Goal: Task Accomplishment & Management: Use online tool/utility

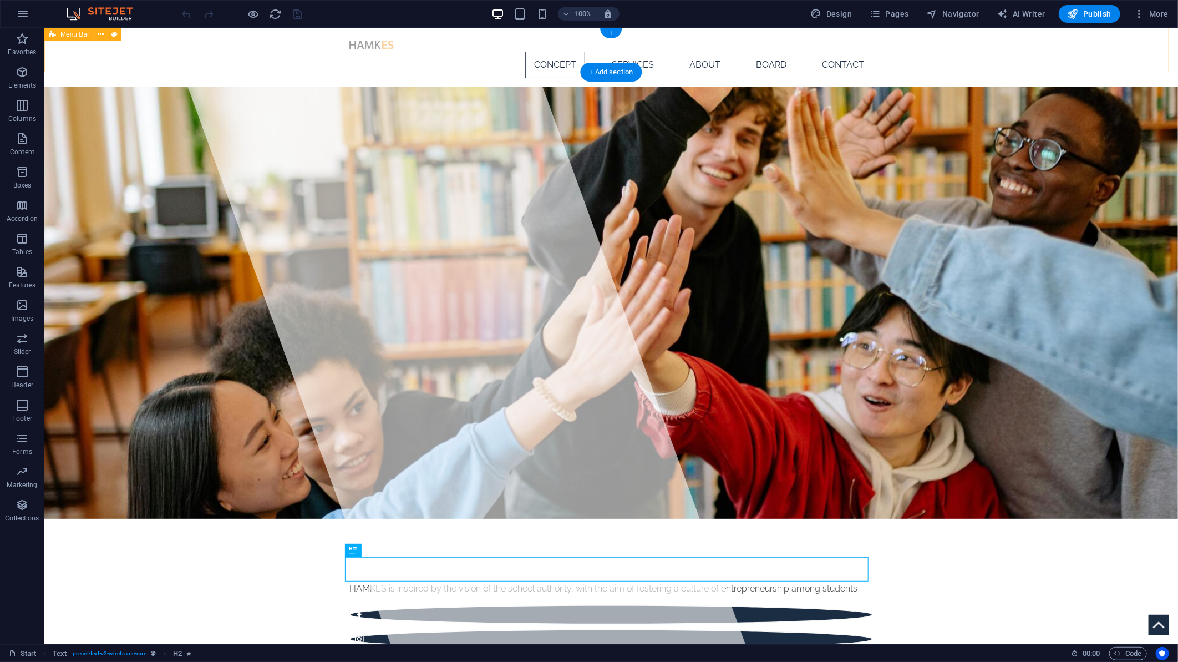
click at [883, 54] on div "Concept Services About Board Contact" at bounding box center [611, 56] width 1134 height 59
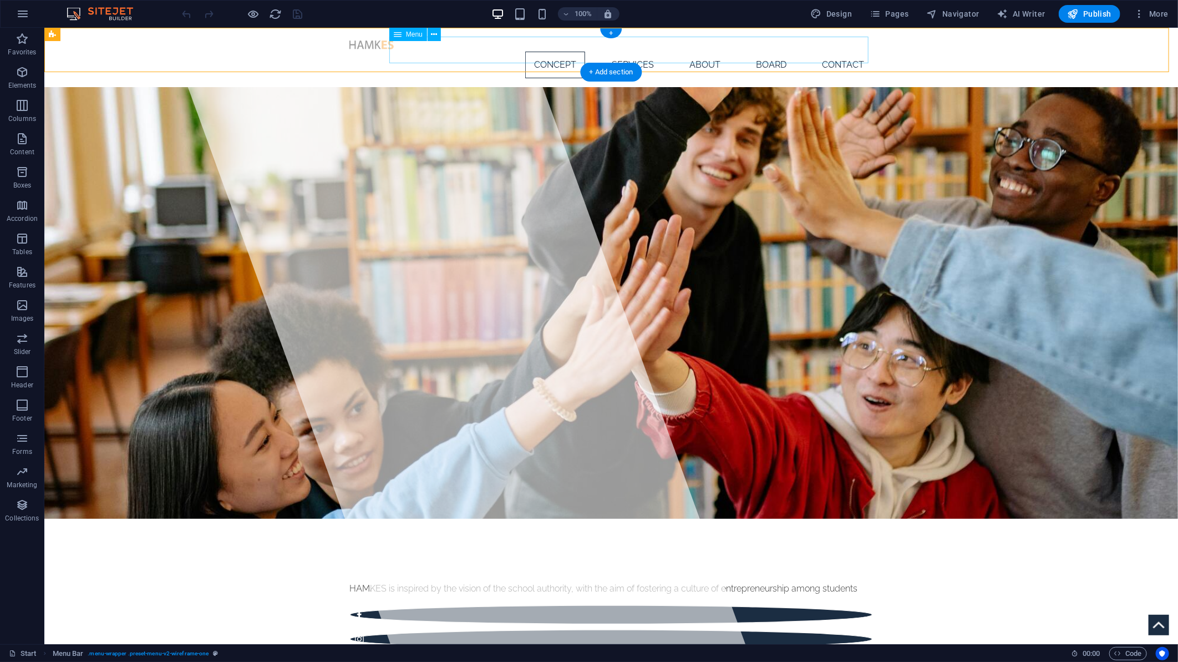
click at [460, 51] on nav "Concept Services About Board Contact" at bounding box center [611, 64] width 524 height 27
click at [608, 68] on div "+ Add section" at bounding box center [612, 72] width 62 height 19
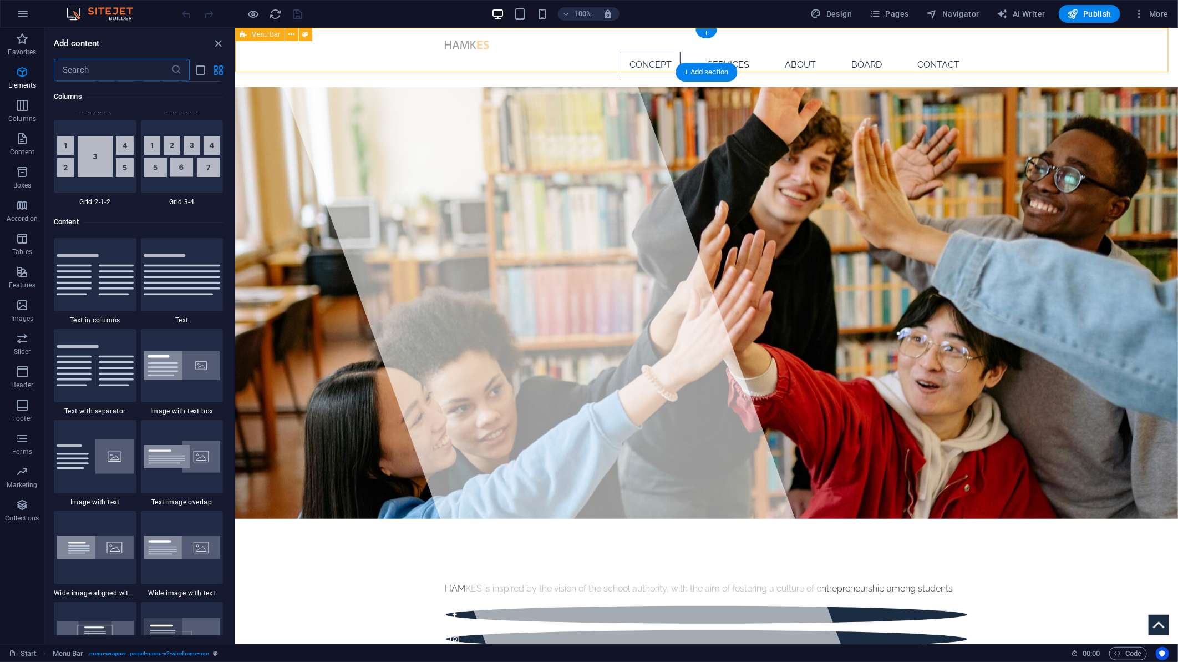
scroll to position [1940, 0]
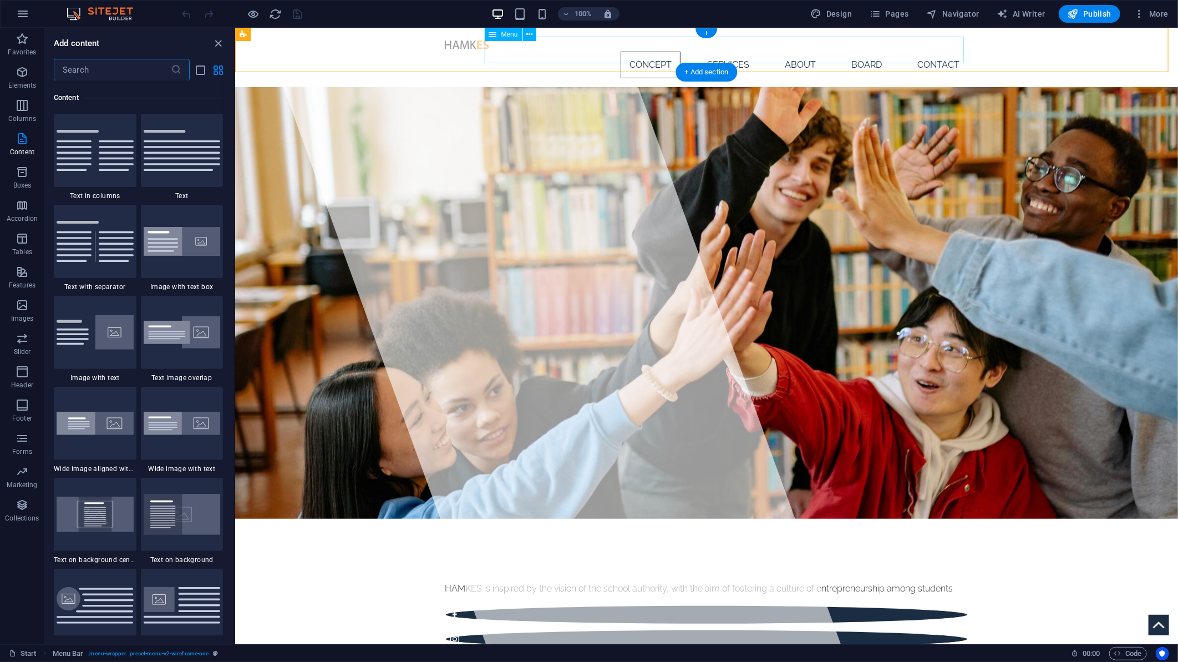
click at [945, 55] on nav "Concept Services About Board Contact" at bounding box center [706, 64] width 524 height 27
click at [704, 33] on div "+" at bounding box center [707, 33] width 22 height 10
click at [632, 51] on nav "Concept Services About Board Contact" at bounding box center [706, 64] width 524 height 27
click at [508, 37] on span "Menu" at bounding box center [509, 34] width 17 height 7
click at [529, 32] on icon at bounding box center [529, 35] width 6 height 12
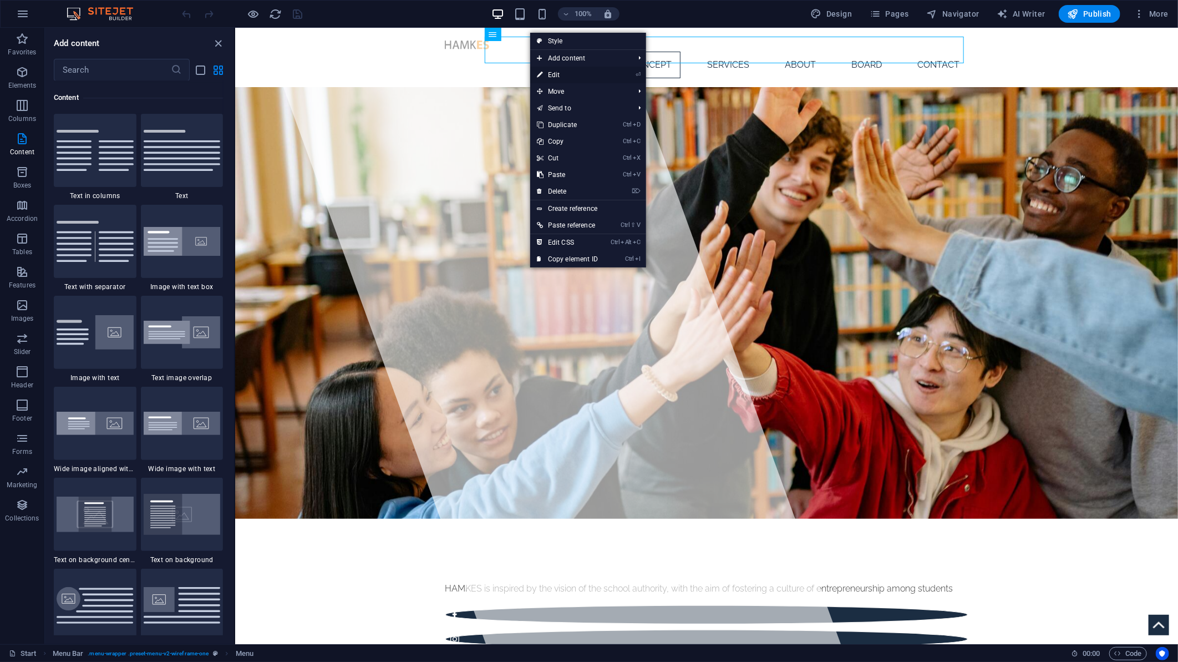
click at [567, 78] on link "⏎ Edit" at bounding box center [567, 75] width 74 height 17
select select
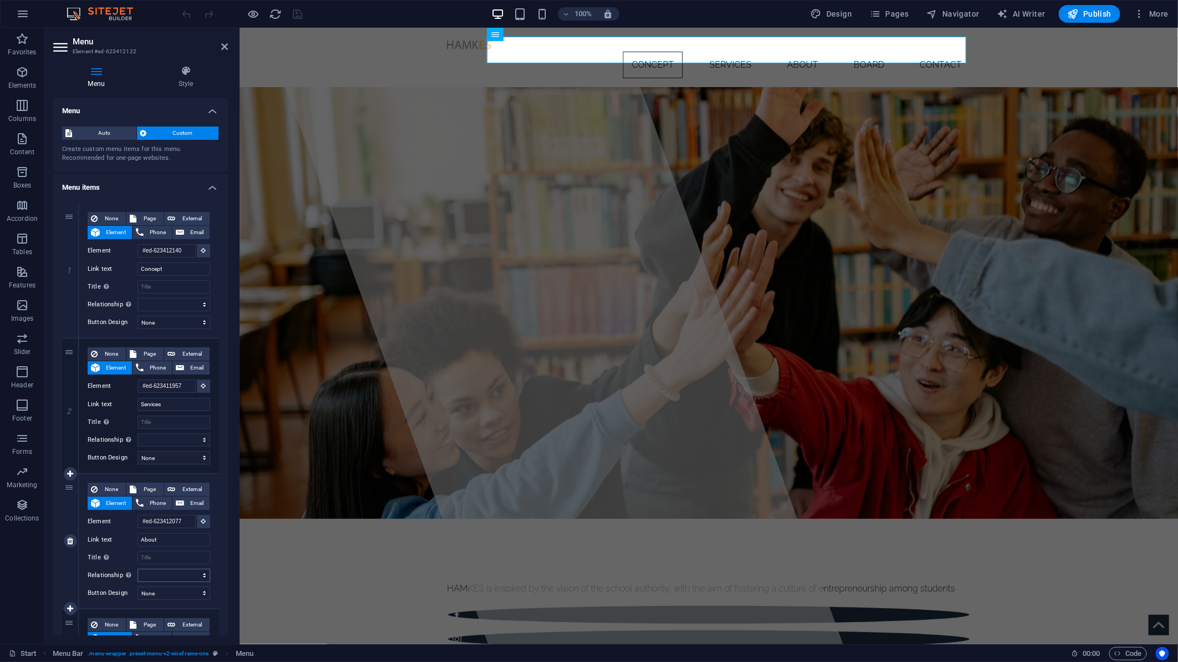
scroll to position [291, 0]
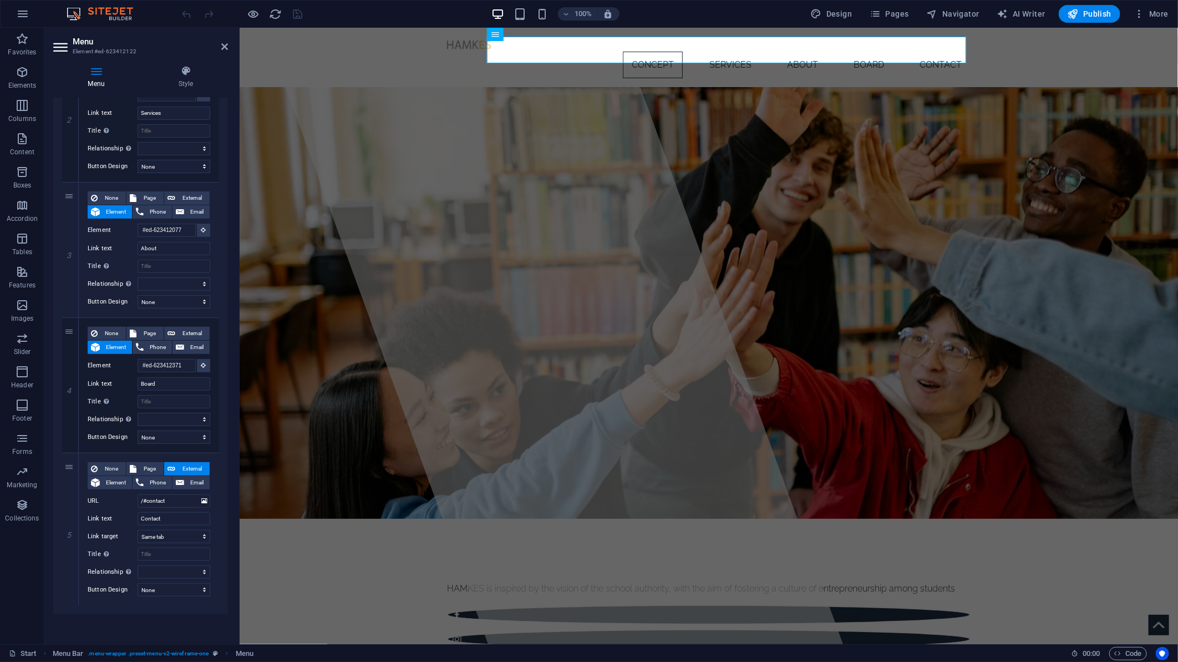
click at [111, 623] on div "Menu Auto Custom Create custom menu items for this menu. Recommended for one-pa…" at bounding box center [140, 366] width 175 height 537
click at [69, 601] on icon at bounding box center [70, 605] width 6 height 8
select select
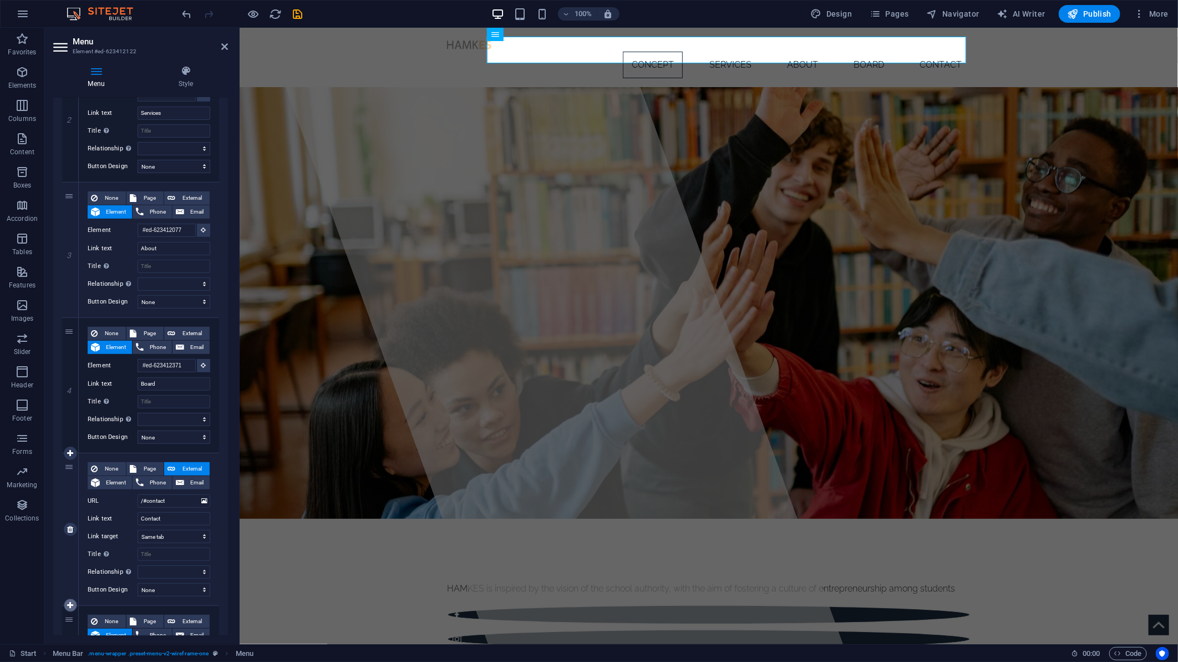
select select
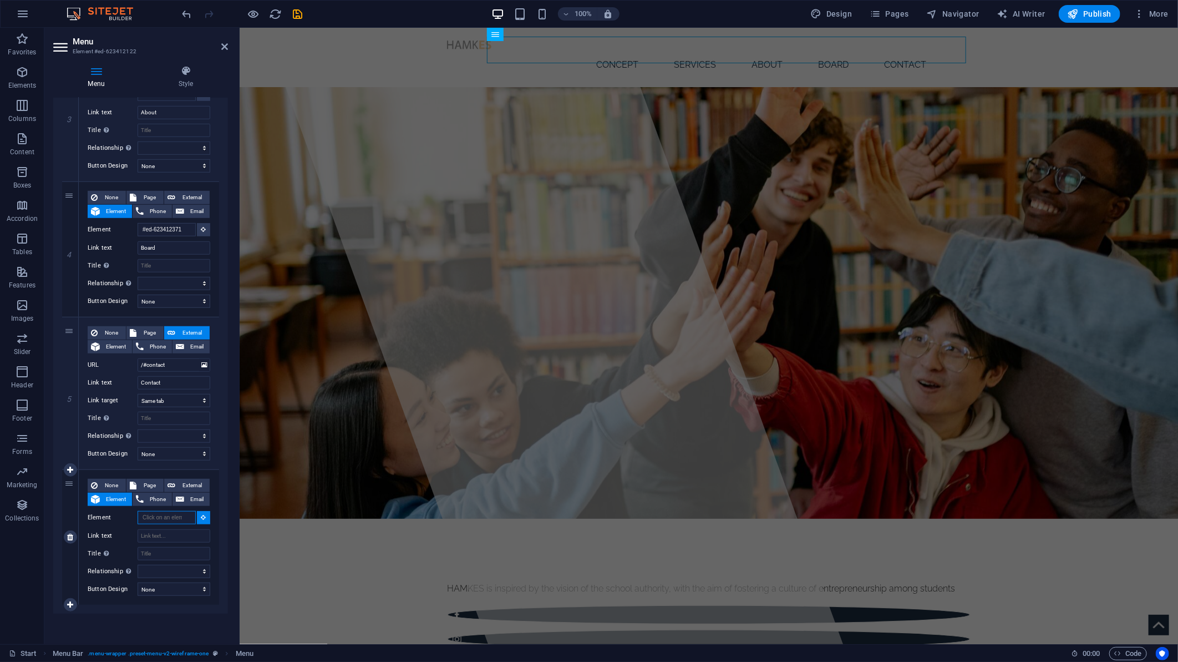
click at [164, 515] on input "Element" at bounding box center [167, 517] width 58 height 13
click at [181, 519] on input "Element" at bounding box center [167, 517] width 58 height 13
paste input "[URL][DOMAIN_NAME]"
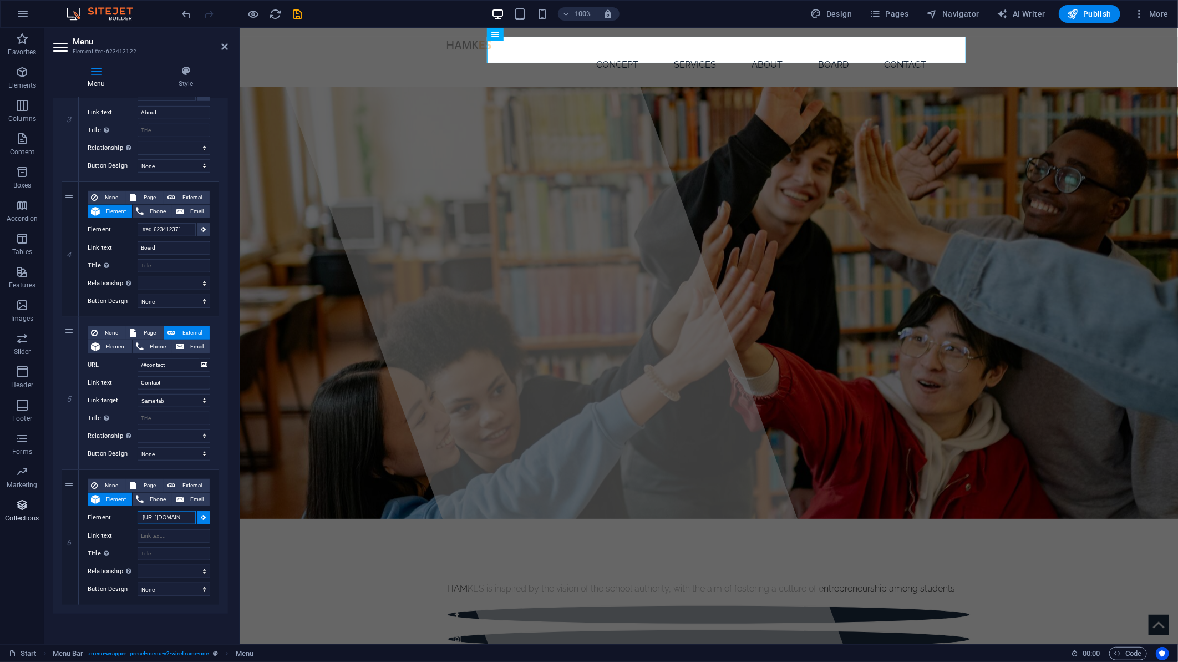
drag, startPoint x: 184, startPoint y: 518, endPoint x: 35, endPoint y: 514, distance: 148.7
click at [35, 514] on section "Favorites Elements Columns Content Boxes Accordion Tables Features Images Slide…" at bounding box center [589, 336] width 1178 height 616
type input "[URL][DOMAIN_NAME]"
click at [183, 534] on input "Link text" at bounding box center [174, 535] width 73 height 13
paste input "[URL][DOMAIN_NAME]"
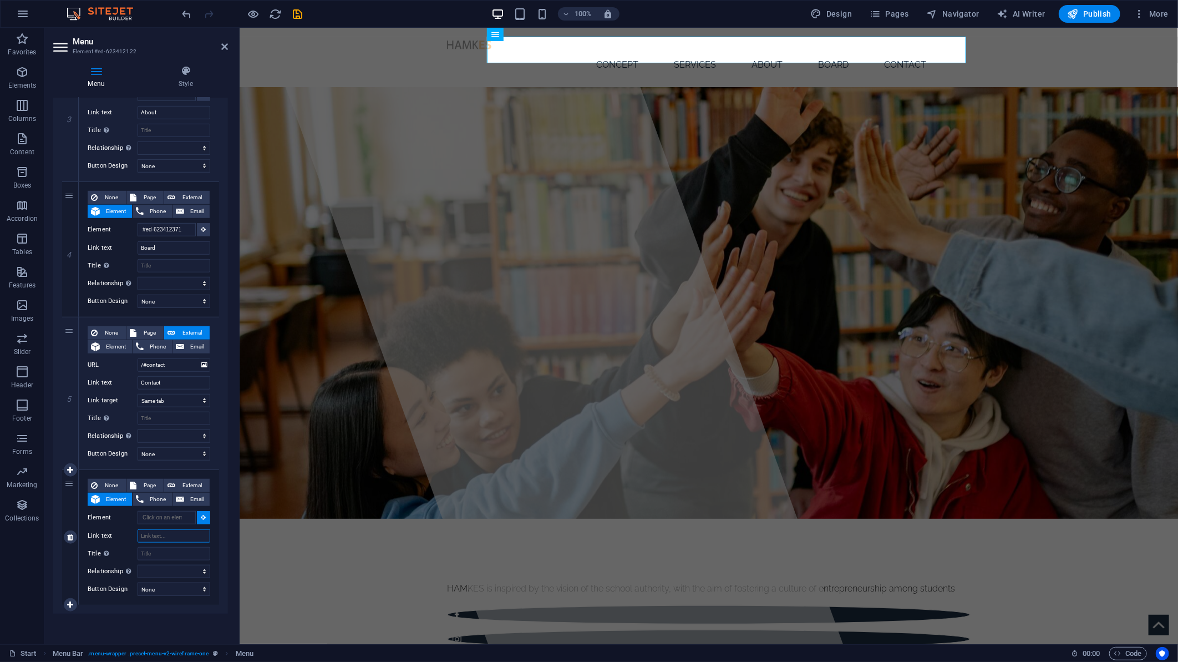
type input "[URL][DOMAIN_NAME]"
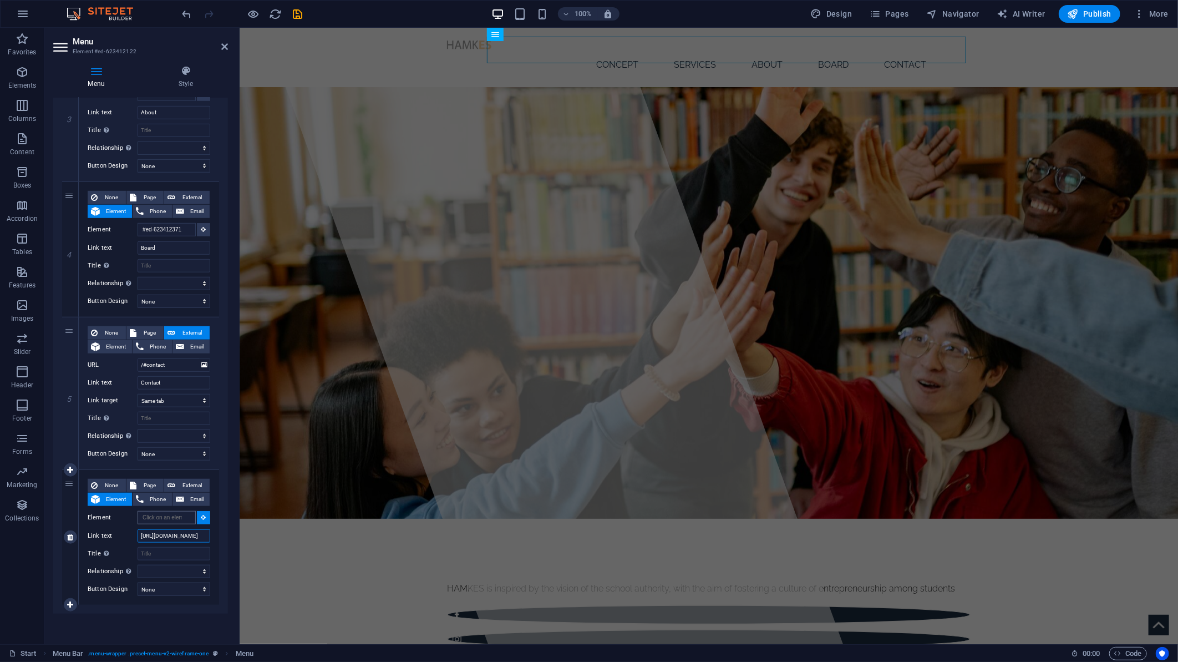
select select
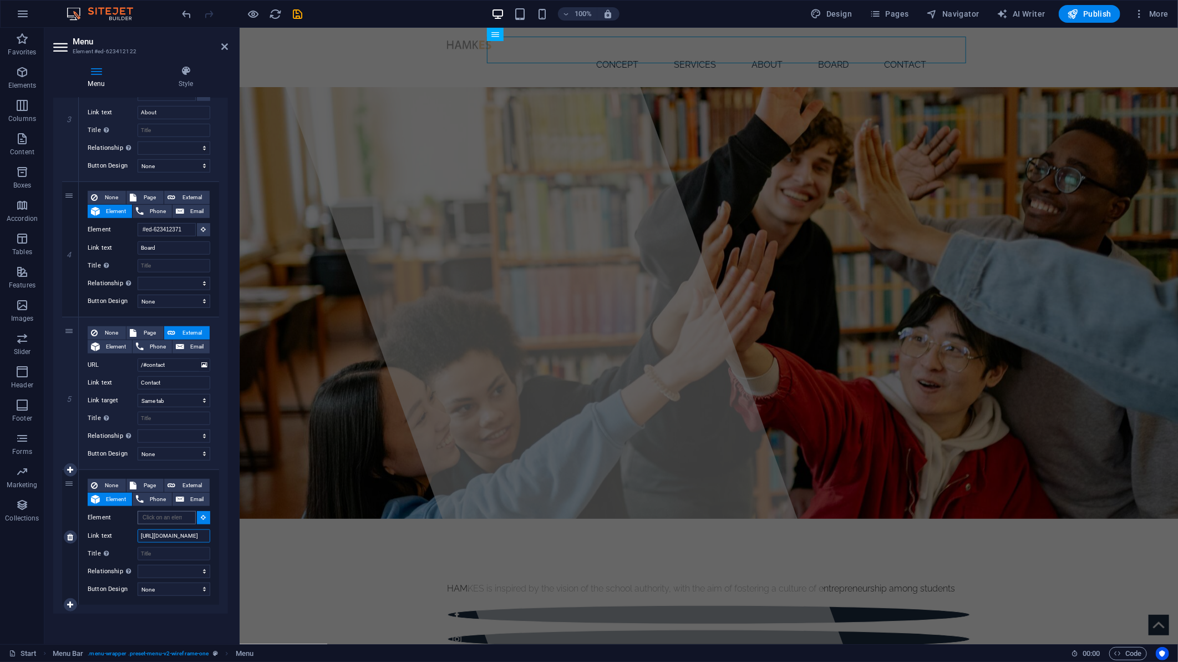
select select
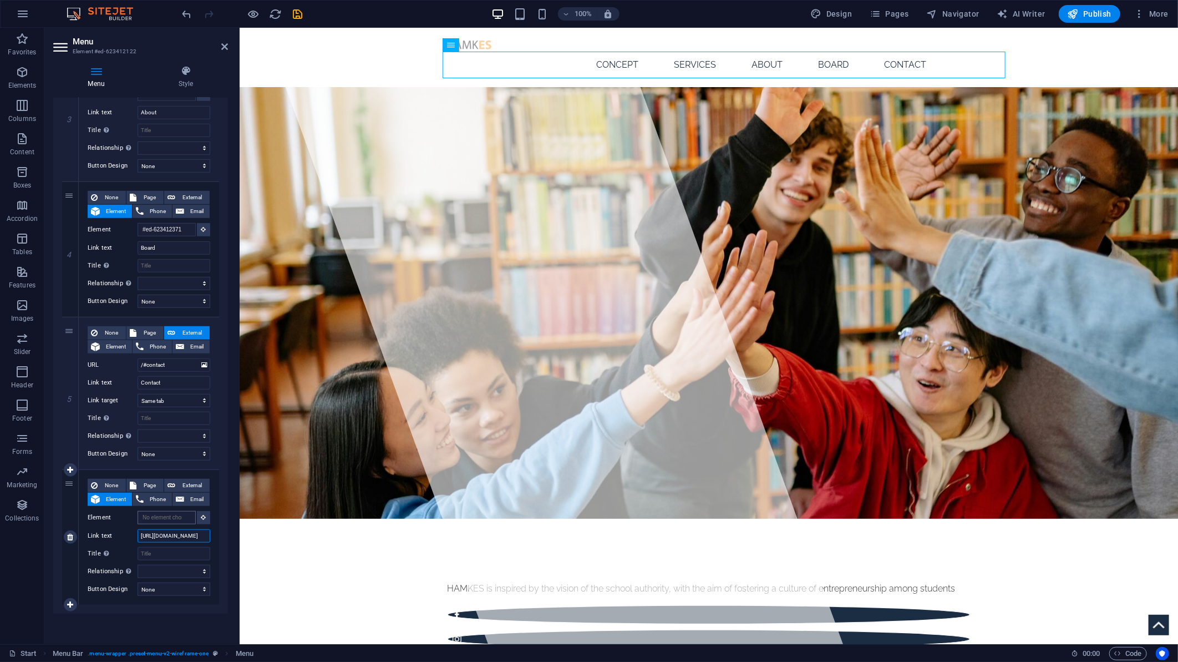
type input "[URL][DOMAIN_NAME]"
click at [175, 514] on input "Element" at bounding box center [167, 517] width 58 height 13
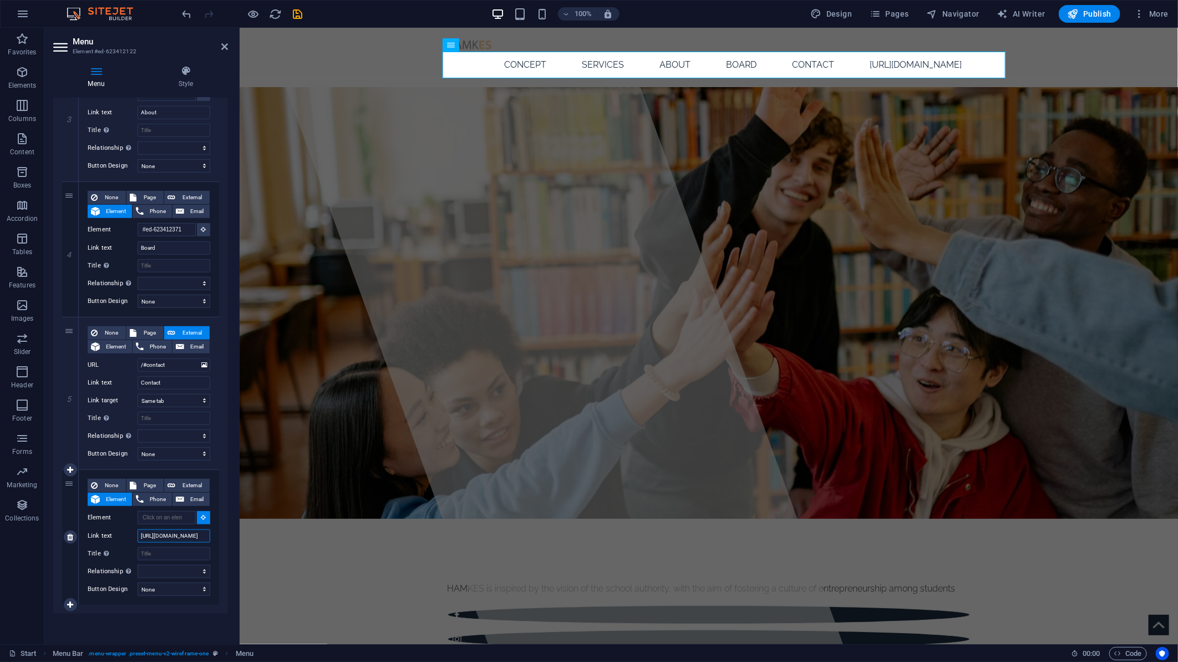
click at [173, 534] on input "[URL][DOMAIN_NAME]" at bounding box center [174, 535] width 73 height 13
select select
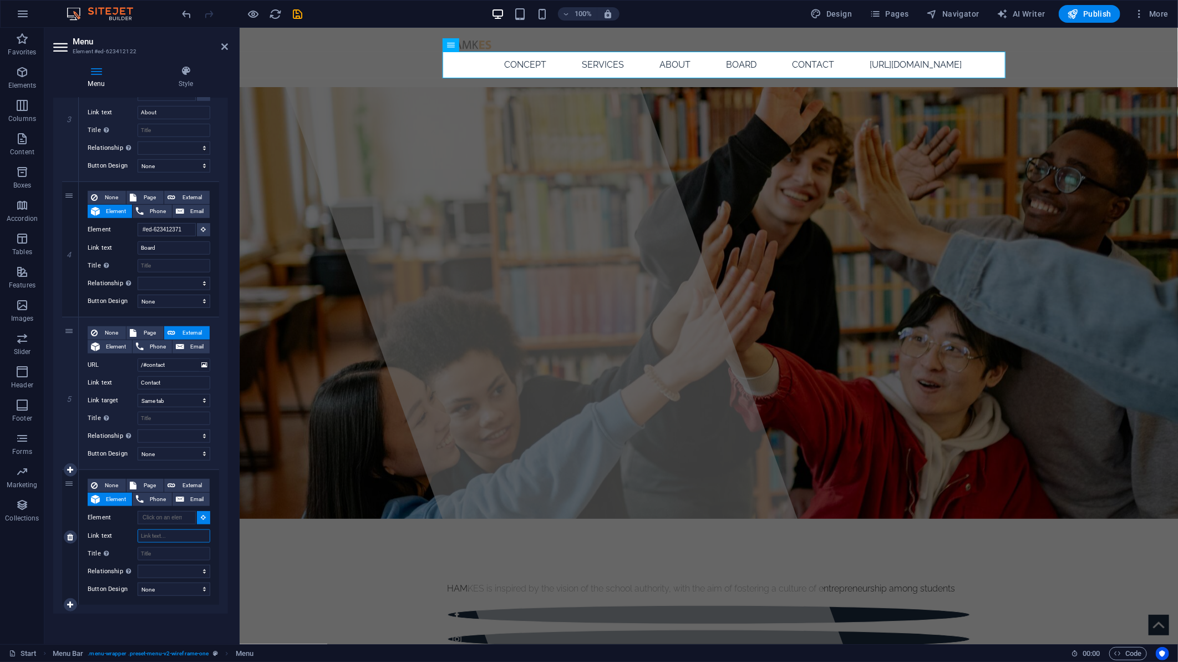
select select
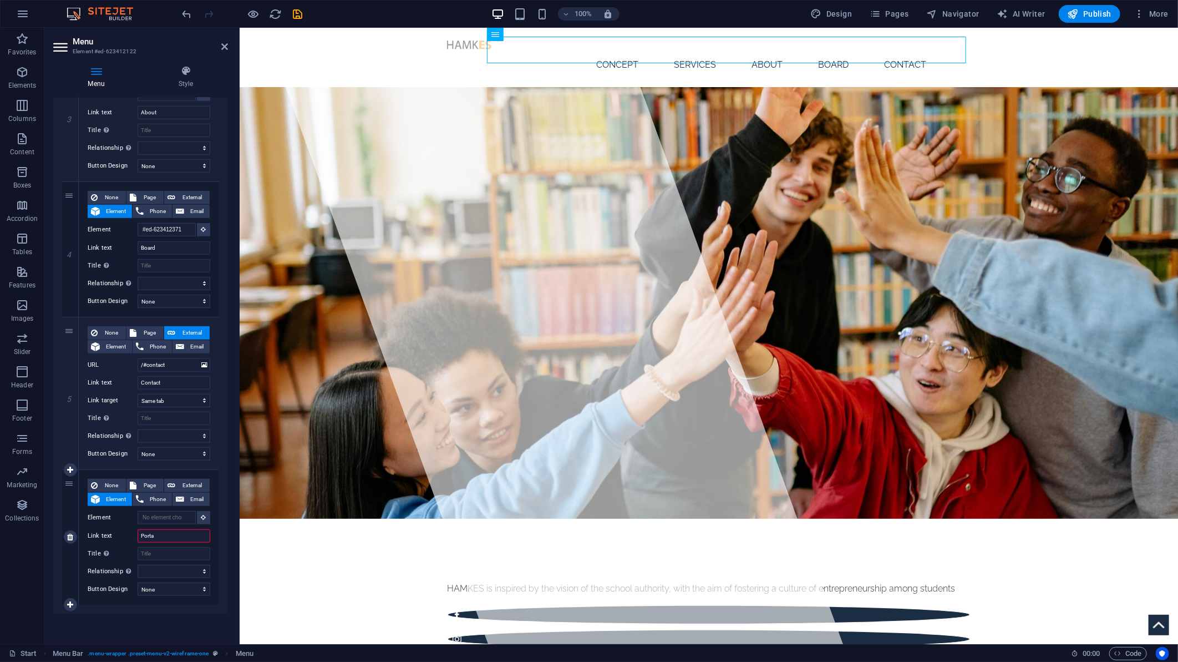
type input "Portan"
select select
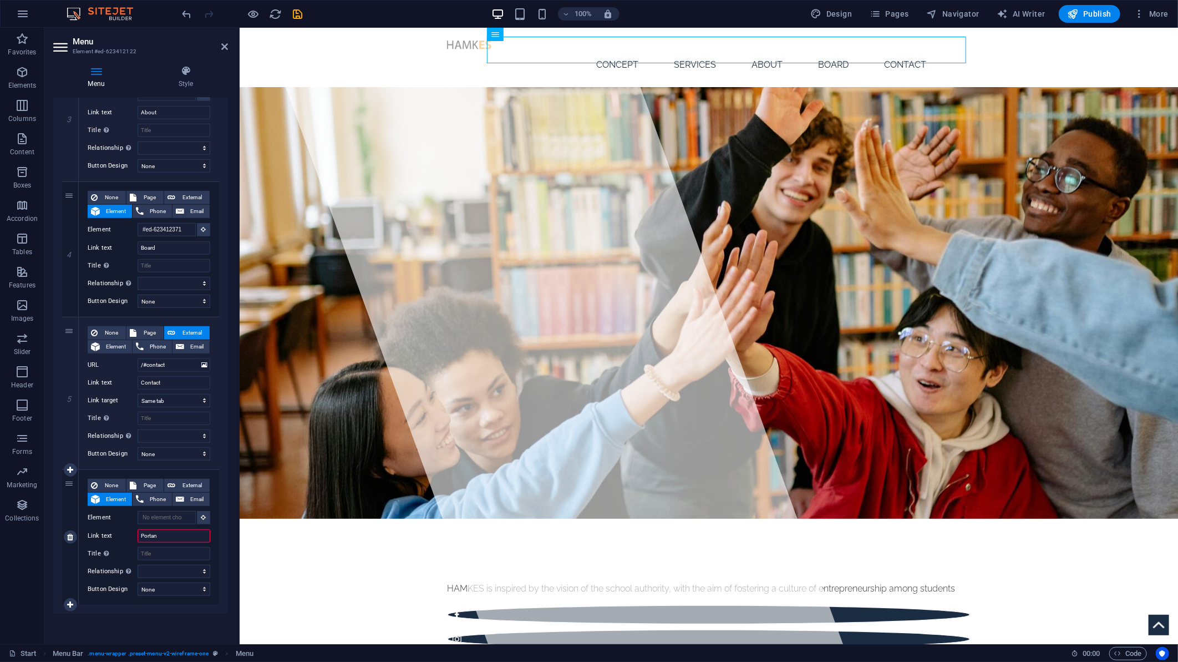
select select
type input "COS"
select select
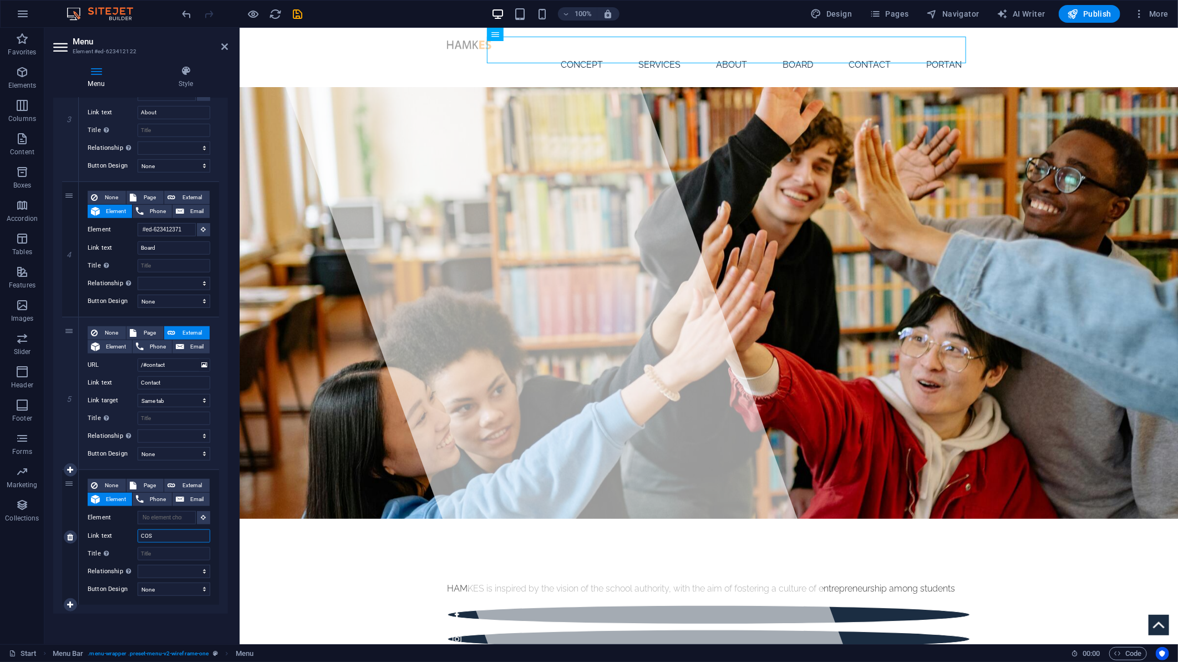
select select
type input "COSTOMET"
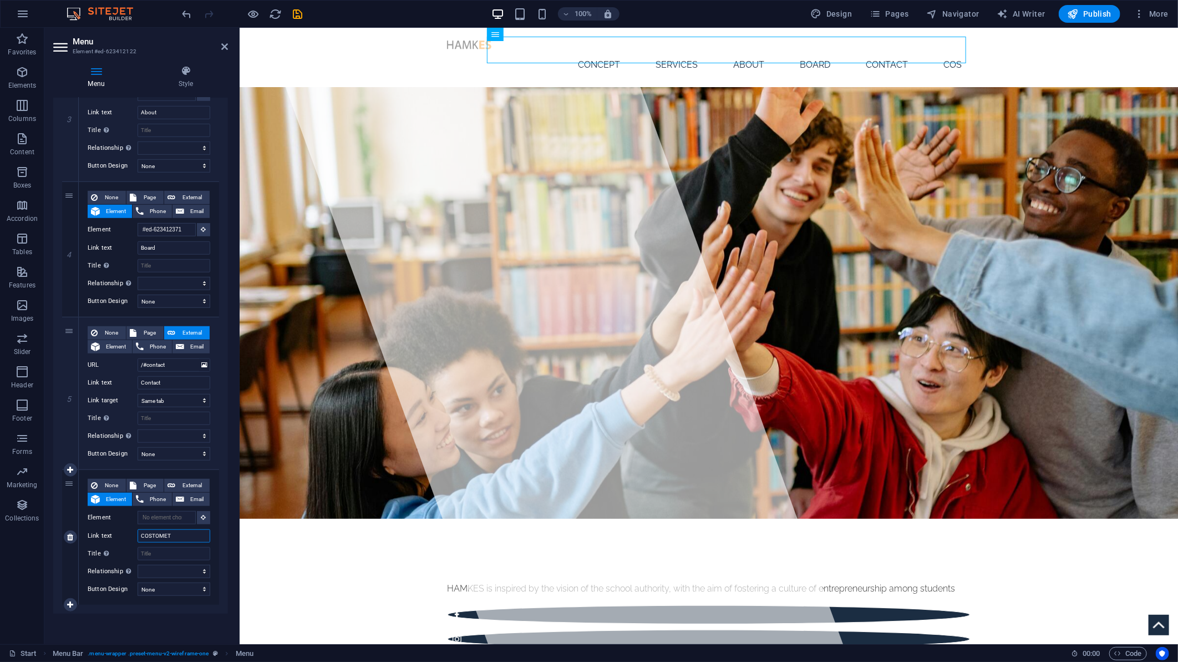
select select
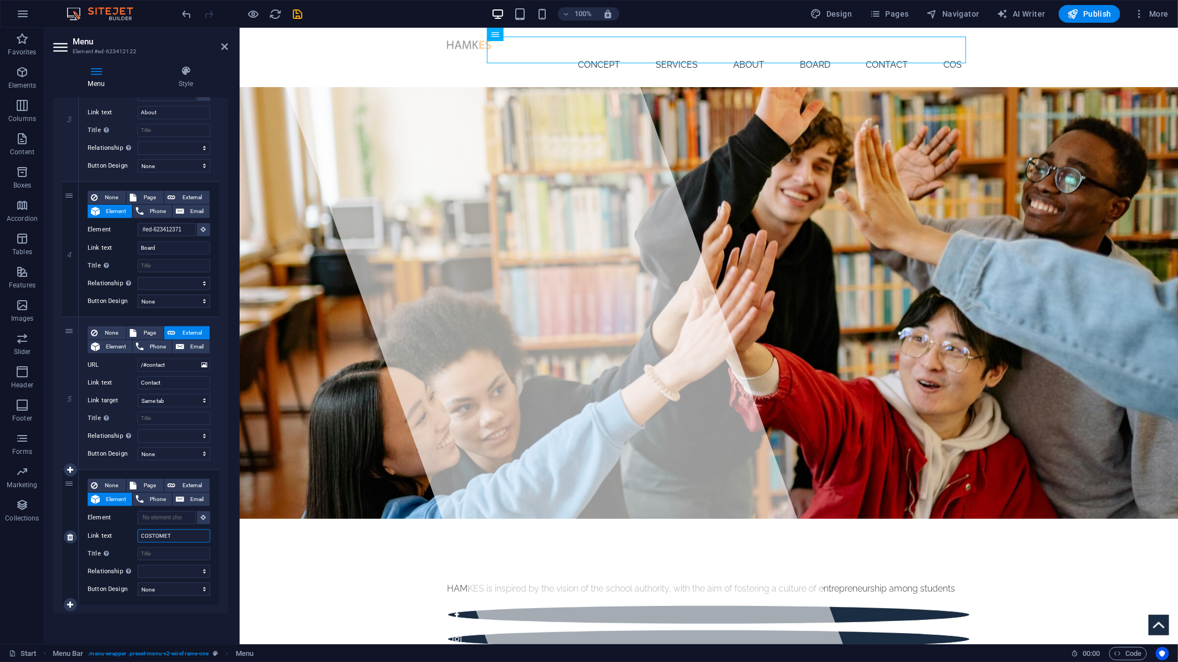
select select
type input "PORTAL"
select select
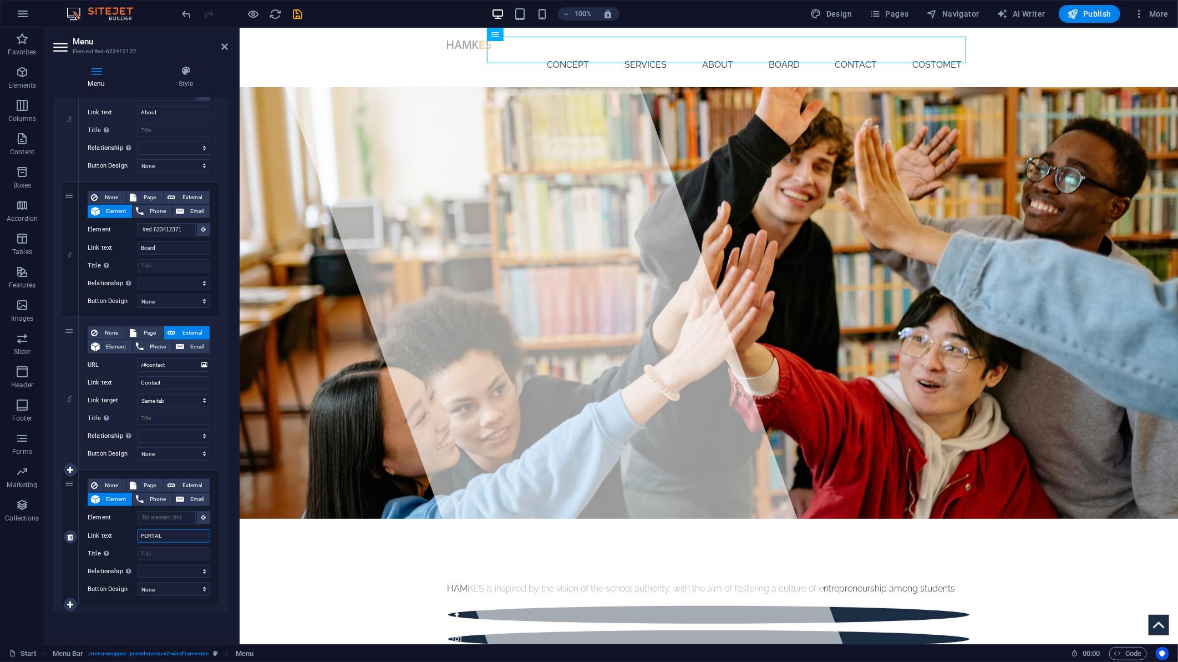
select select
drag, startPoint x: 166, startPoint y: 535, endPoint x: 36, endPoint y: 535, distance: 130.3
click at [36, 535] on section "Favorites Elements Columns Content Boxes Accordion Tables Features Images Slide…" at bounding box center [589, 336] width 1178 height 616
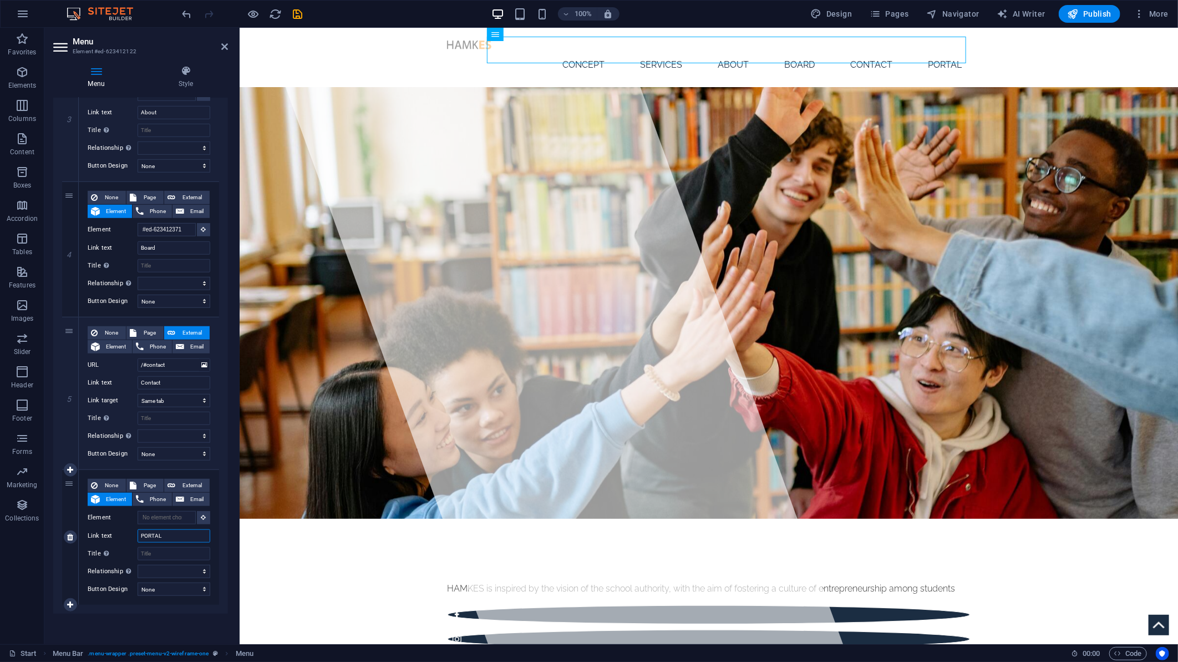
click at [170, 535] on input "PORTAL" at bounding box center [174, 535] width 73 height 13
type input "Accoutn"
select select
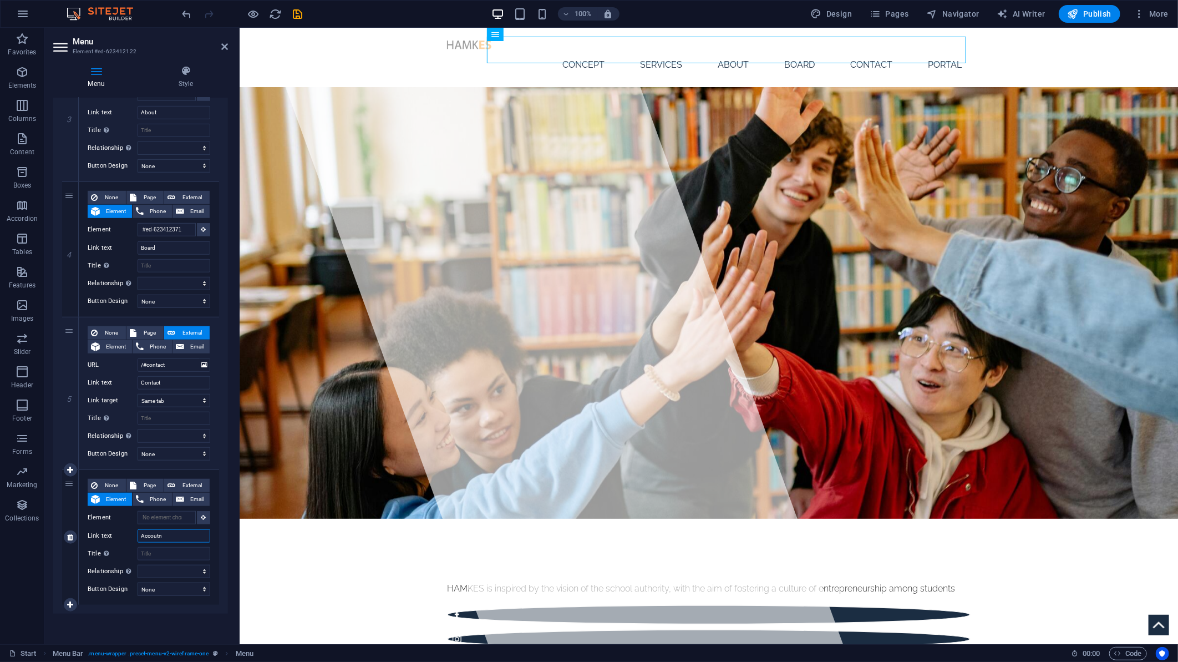
select select
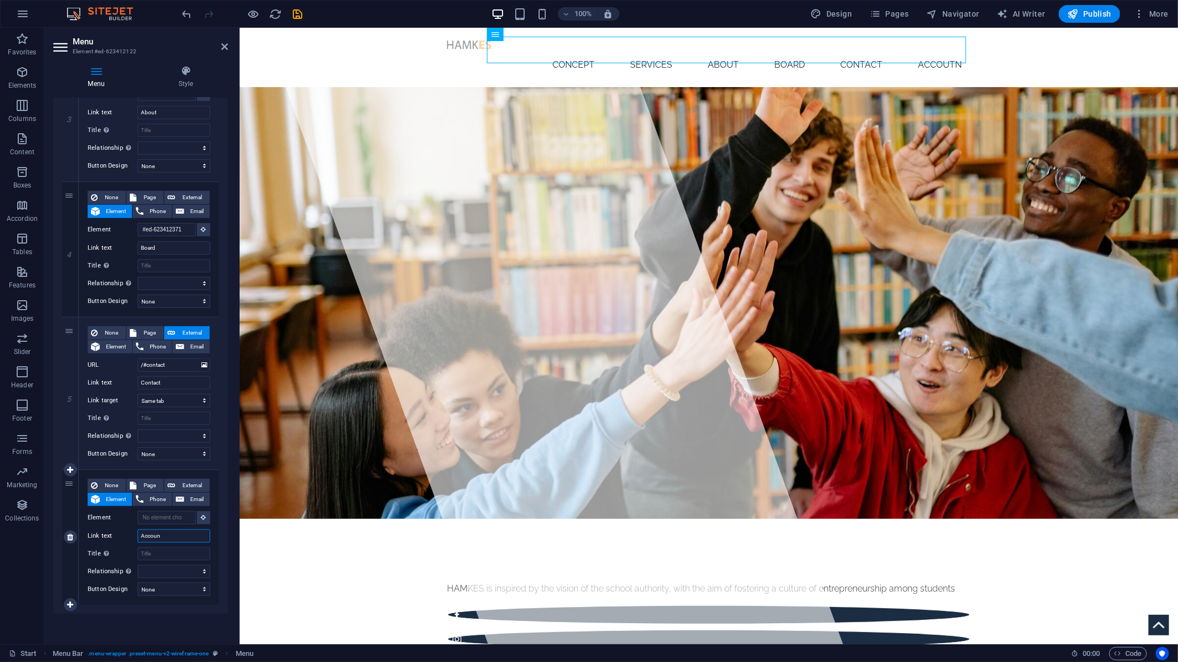
type input "Account"
select select
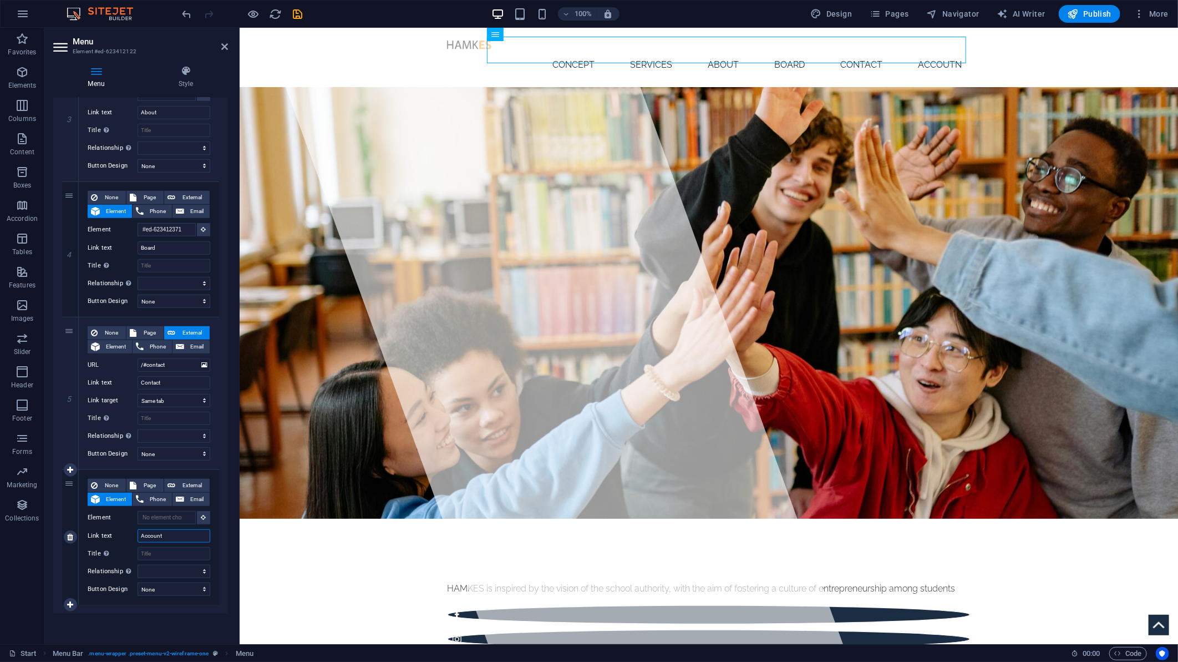
select select
type input "Account"
click at [176, 514] on input "Element" at bounding box center [167, 517] width 58 height 13
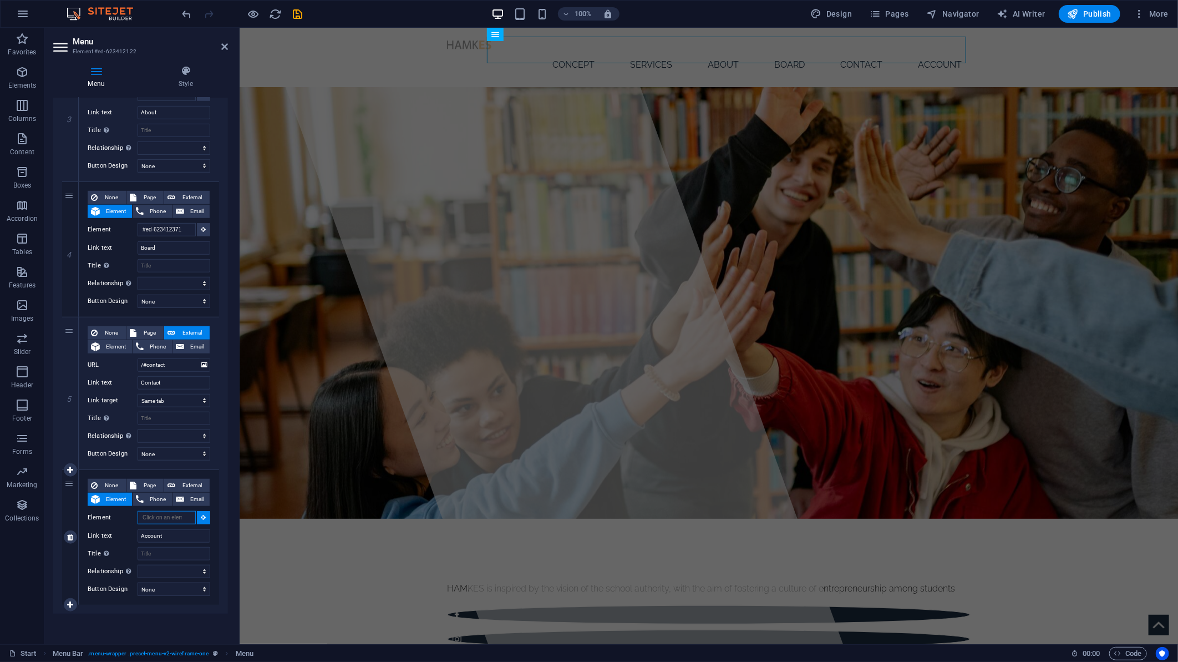
paste input "[URL][DOMAIN_NAME]"
type input "[URL][DOMAIN_NAME]"
click at [35, 560] on div "Favorites Elements Columns Content Boxes Accordion Tables Features Images Slide…" at bounding box center [22, 336] width 44 height 616
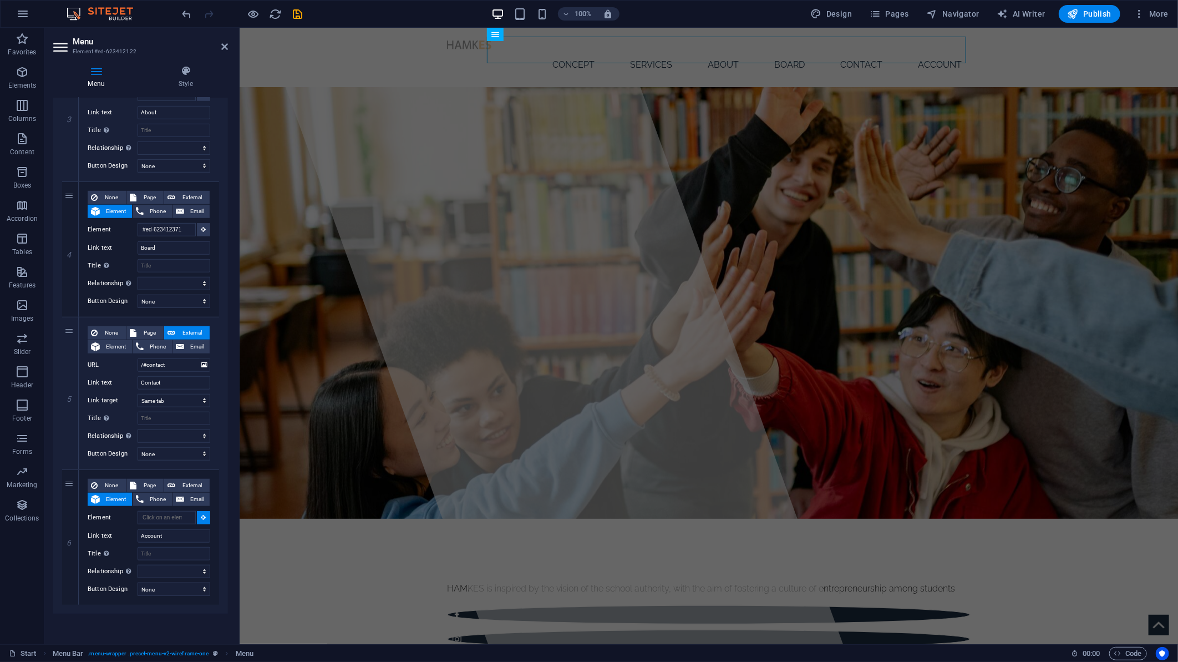
click at [17, 597] on div "Favorites Elements Columns Content Boxes Accordion Tables Features Images Slide…" at bounding box center [22, 336] width 44 height 616
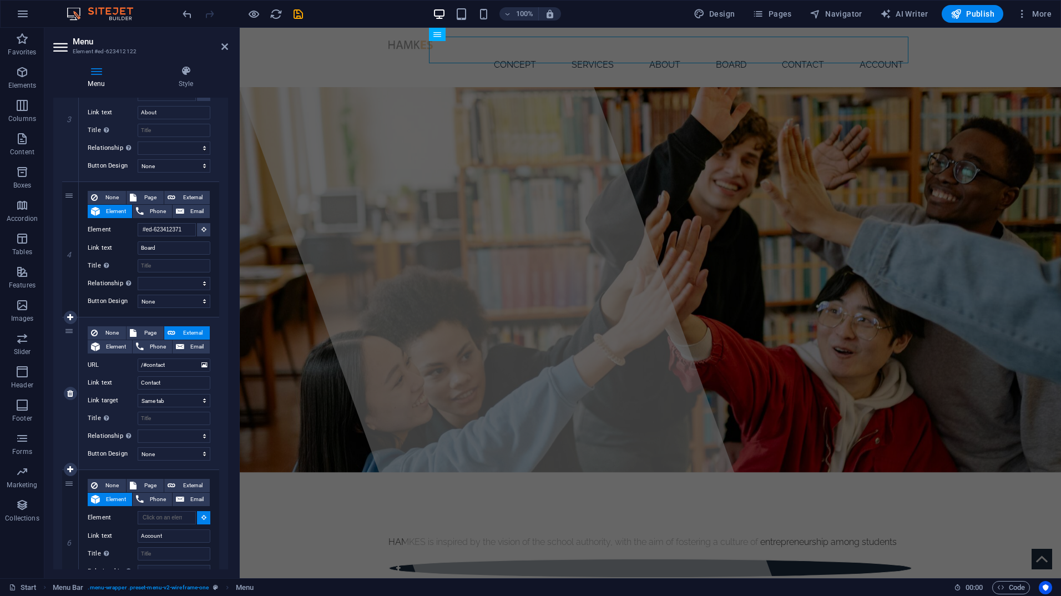
scroll to position [494, 0]
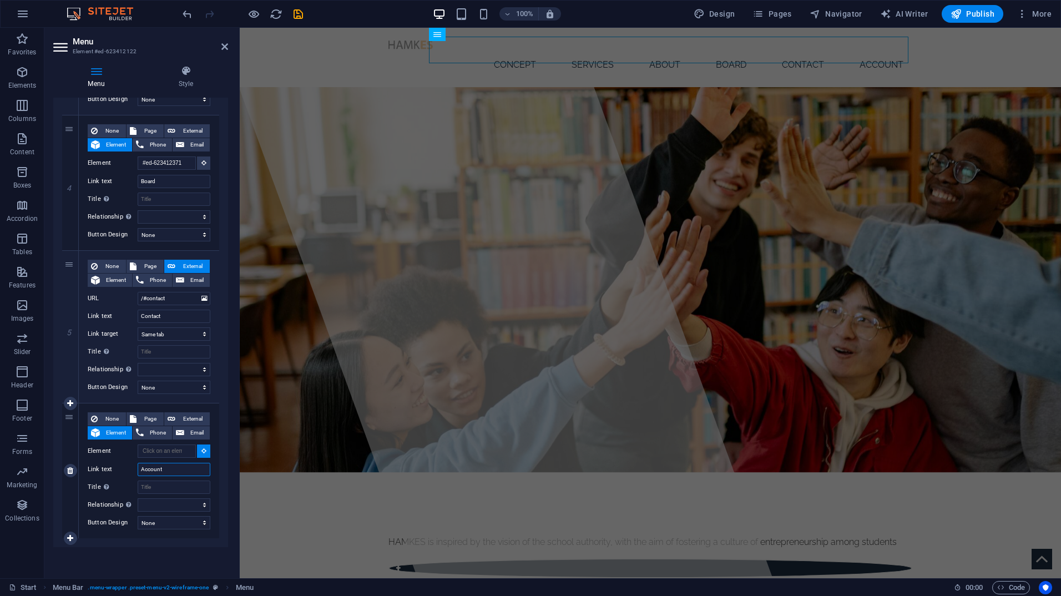
click at [164, 472] on input "Account" at bounding box center [174, 469] width 73 height 13
select select
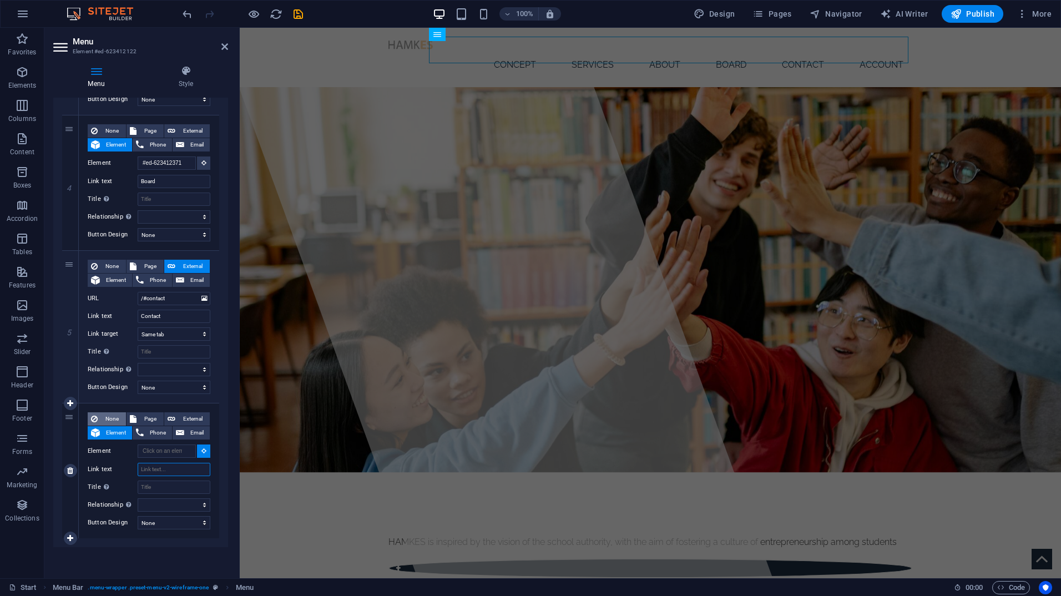
select select
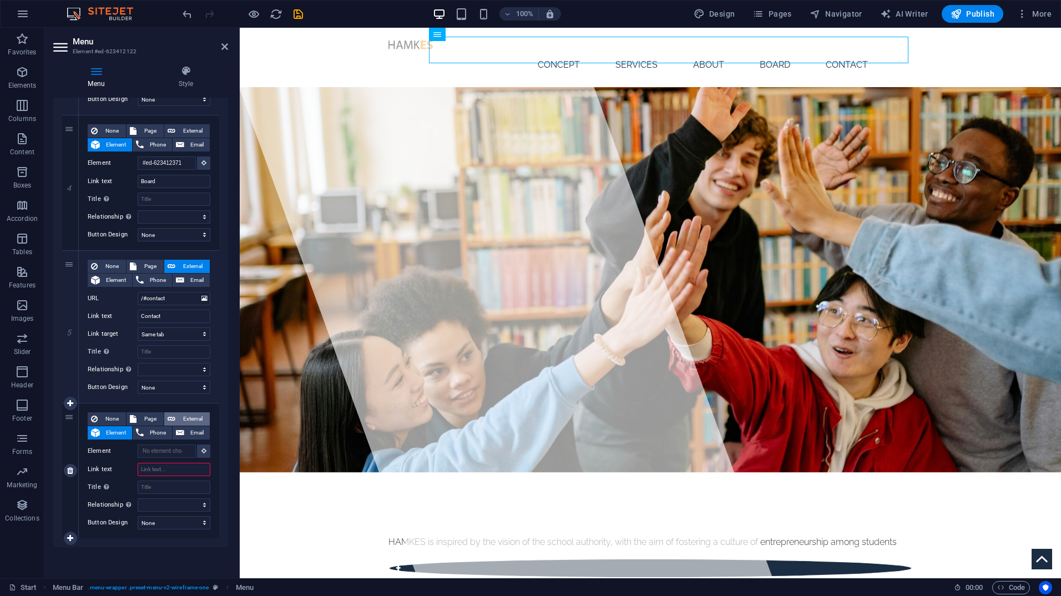
click at [186, 417] on span "External" at bounding box center [193, 418] width 28 height 13
select select
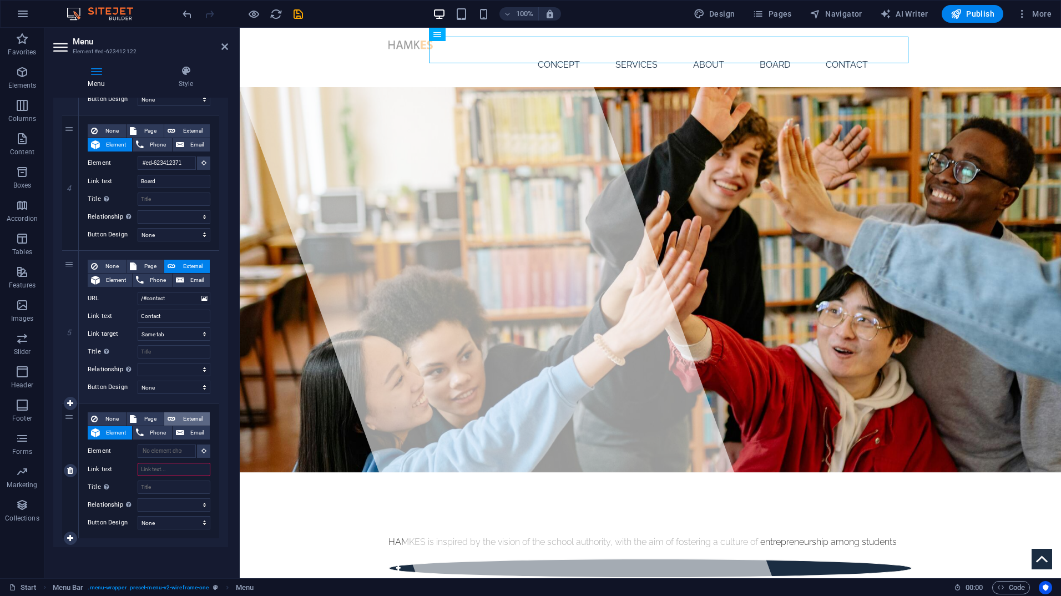
select select
select select "blank"
select select
click at [181, 448] on input "URL" at bounding box center [174, 450] width 73 height 13
click at [172, 470] on input "Link text" at bounding box center [174, 468] width 73 height 13
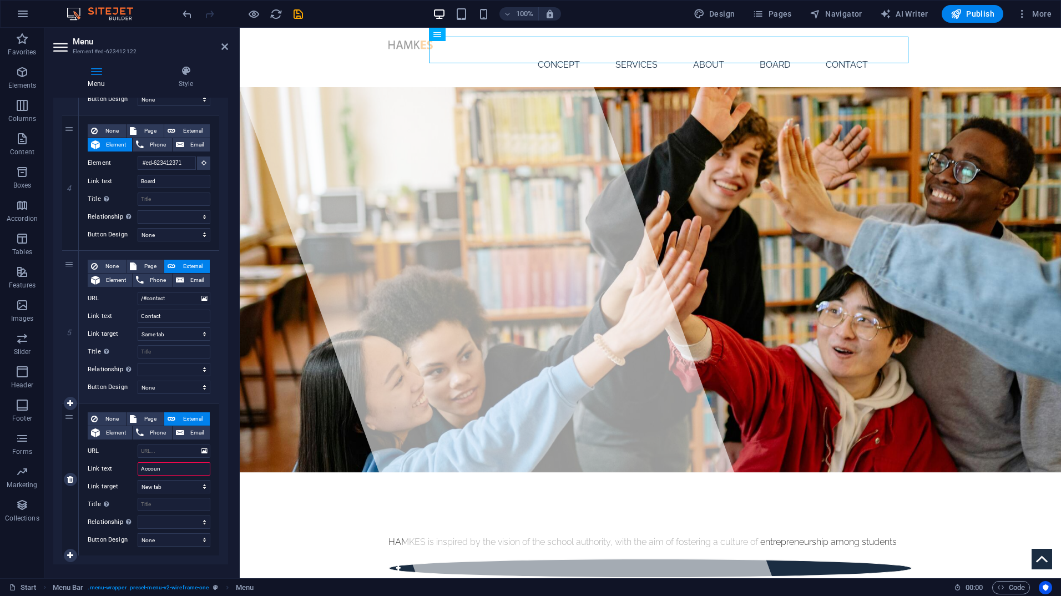
type input "Account"
select select
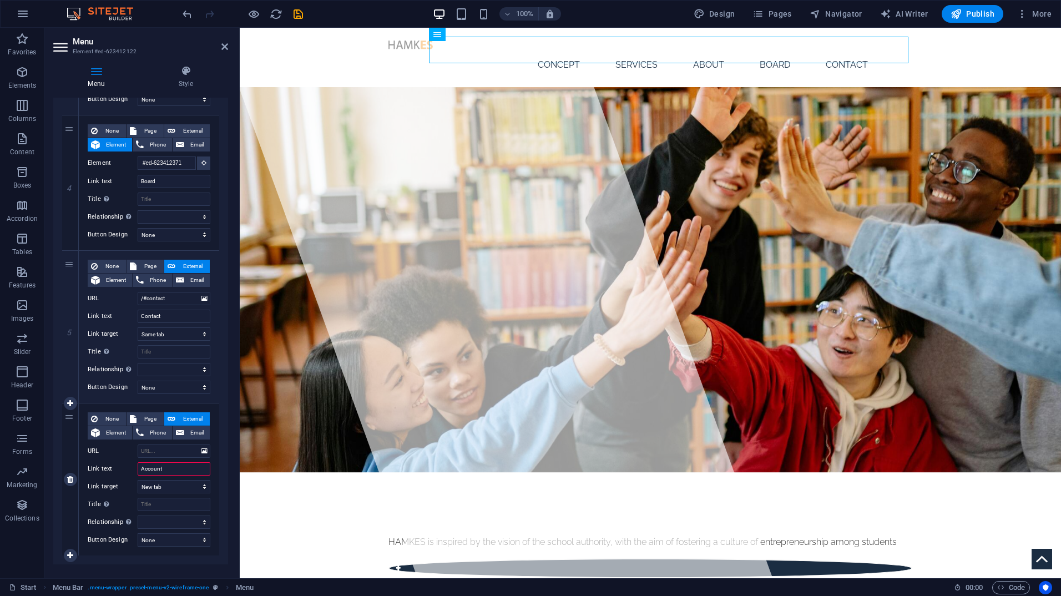
select select
type input "Account"
click at [174, 450] on input "URL" at bounding box center [174, 450] width 73 height 13
paste input "[URL][DOMAIN_NAME]"
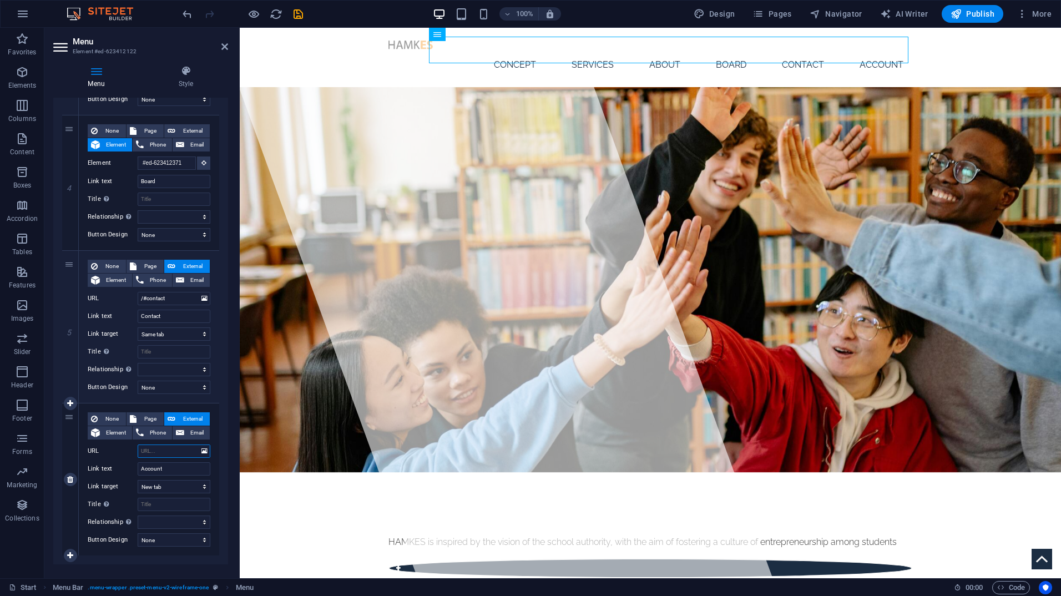
type input "[URL][DOMAIN_NAME]"
select select
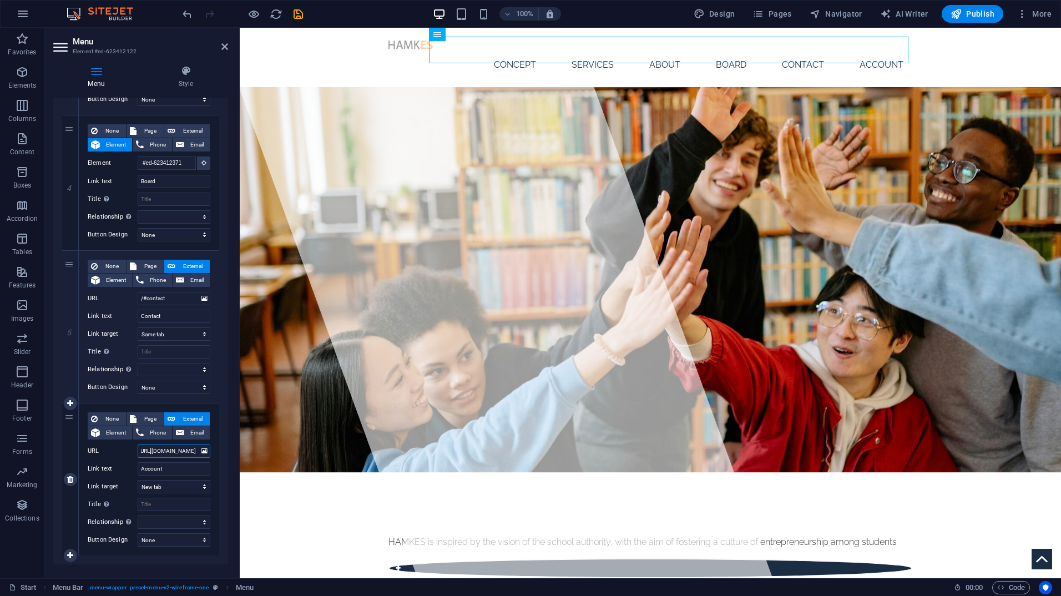
select select
type input "[URL][DOMAIN_NAME]"
click at [176, 485] on select "New tab Same tab Overlay" at bounding box center [174, 486] width 73 height 13
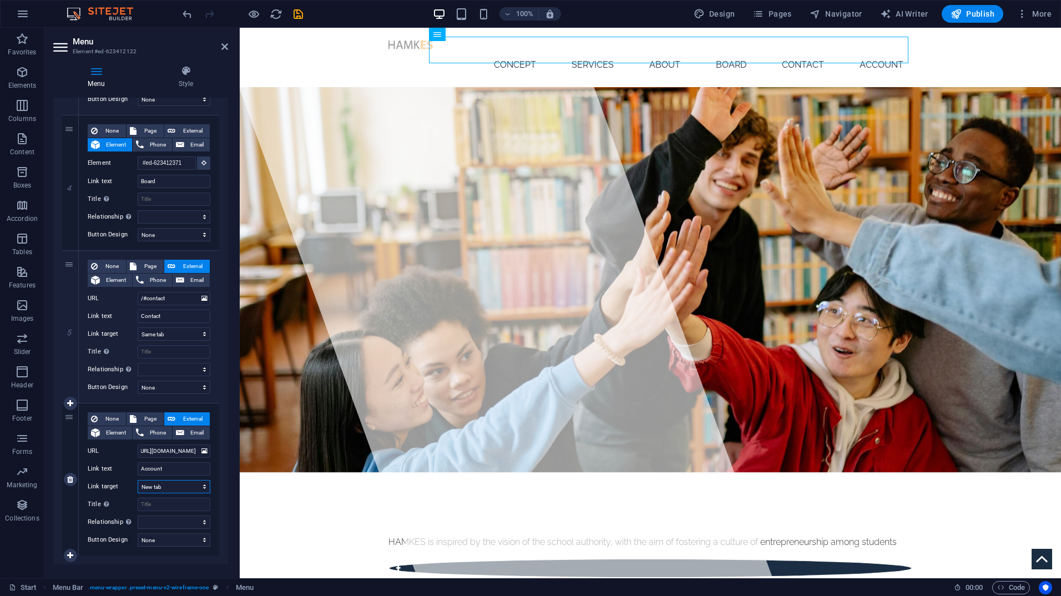
scroll to position [0, 0]
click at [176, 485] on select "New tab Same tab Overlay" at bounding box center [174, 486] width 73 height 13
select select
click at [138, 480] on select "New tab Same tab Overlay" at bounding box center [174, 486] width 73 height 13
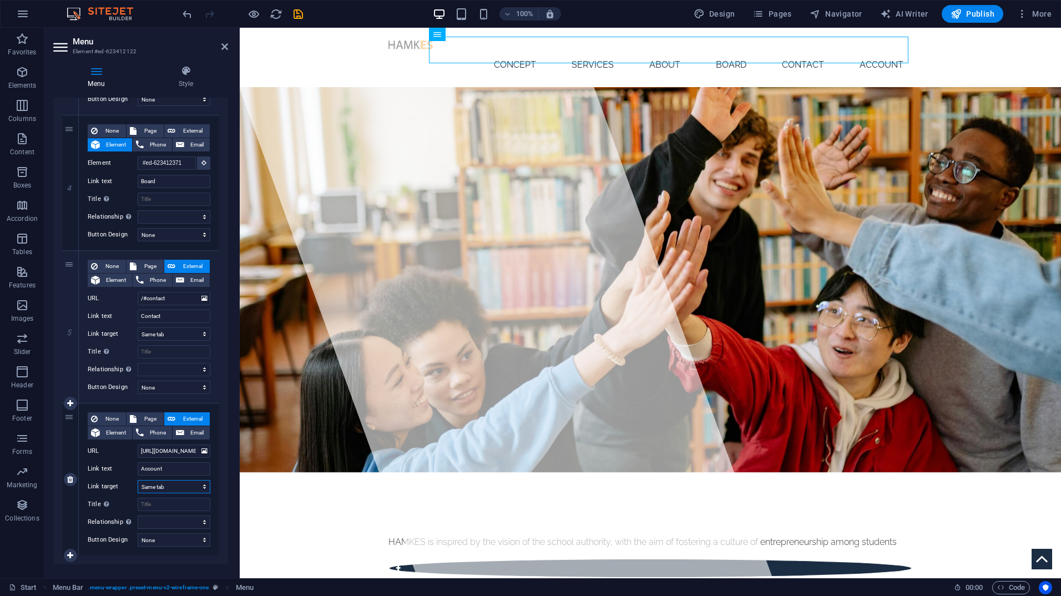
select select
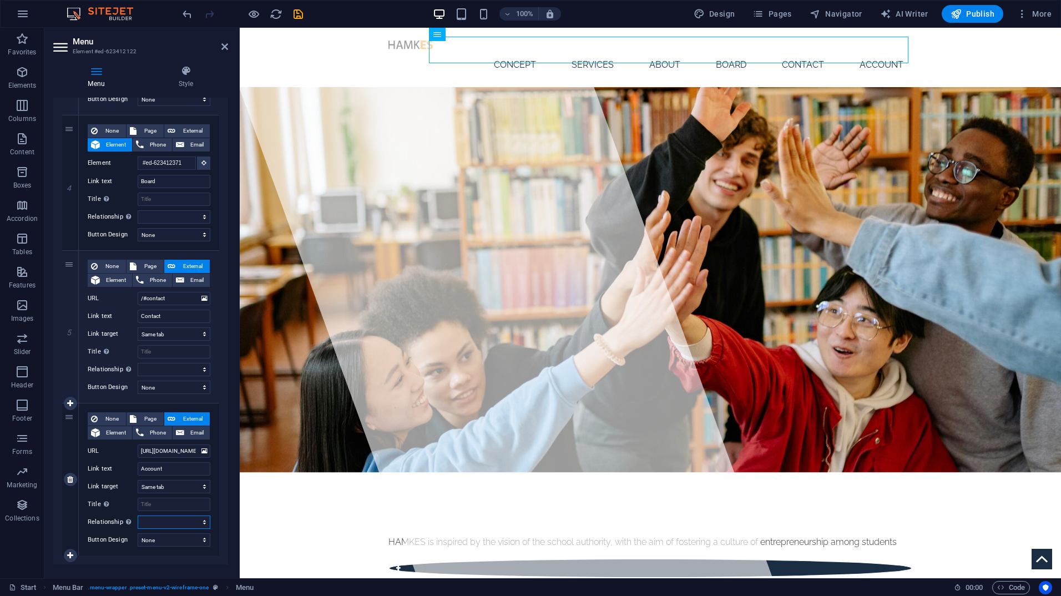
click at [166, 517] on select "alternate author bookmark external help license next nofollow noreferrer noopen…" at bounding box center [174, 521] width 73 height 13
select select "nofollow"
click at [138, 515] on select "alternate author bookmark external help license next nofollow noreferrer noopen…" at bounding box center [174, 521] width 73 height 13
select select
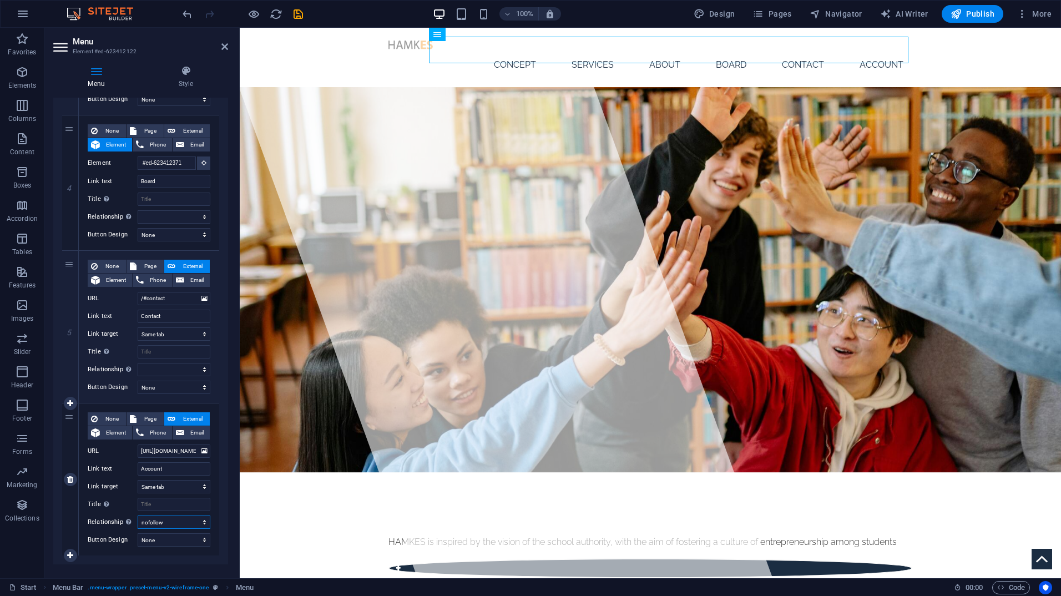
select select
click at [170, 540] on select "None Default Primary Secondary" at bounding box center [174, 539] width 73 height 13
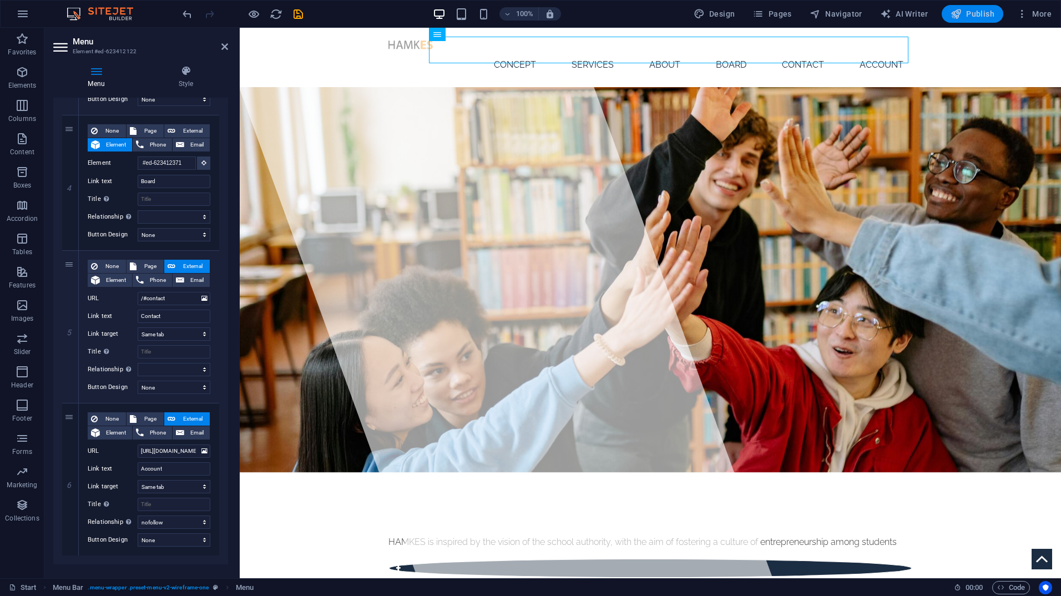
click at [973, 18] on span "Publish" at bounding box center [972, 13] width 44 height 11
checkbox input "false"
